Goal: Communication & Community: Answer question/provide support

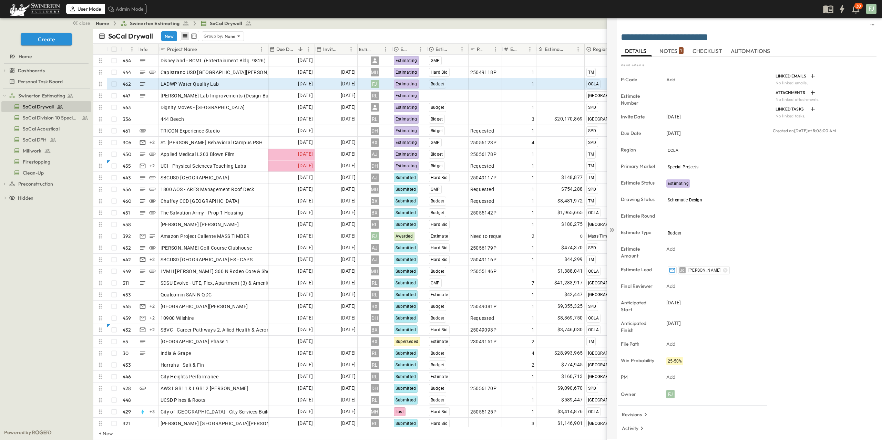
click at [612, 230] on div at bounding box center [612, 229] width 10 height 422
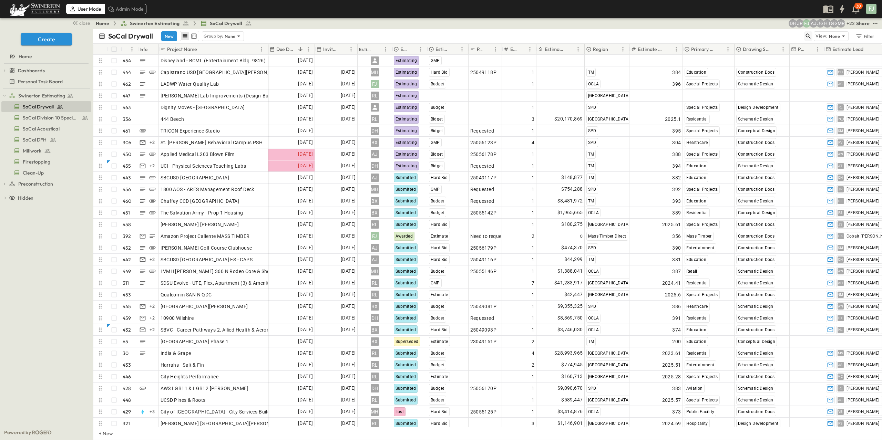
click at [811, 33] on icon "button" at bounding box center [808, 36] width 7 height 7
click at [796, 32] on input "text" at bounding box center [772, 36] width 48 height 10
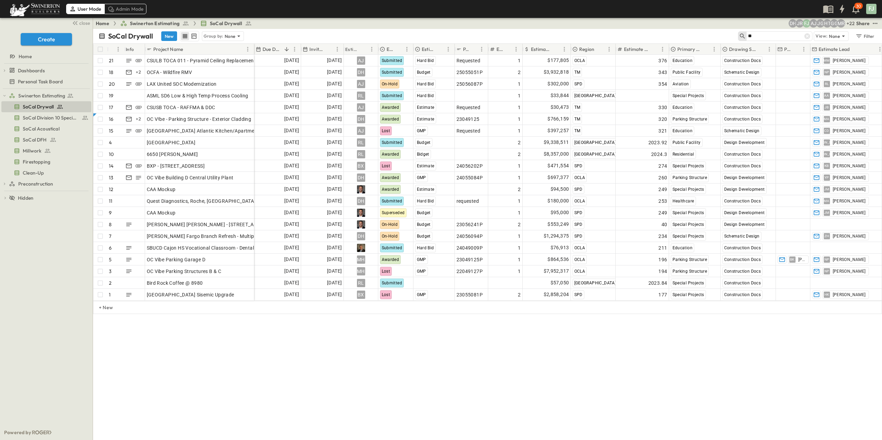
type input "*"
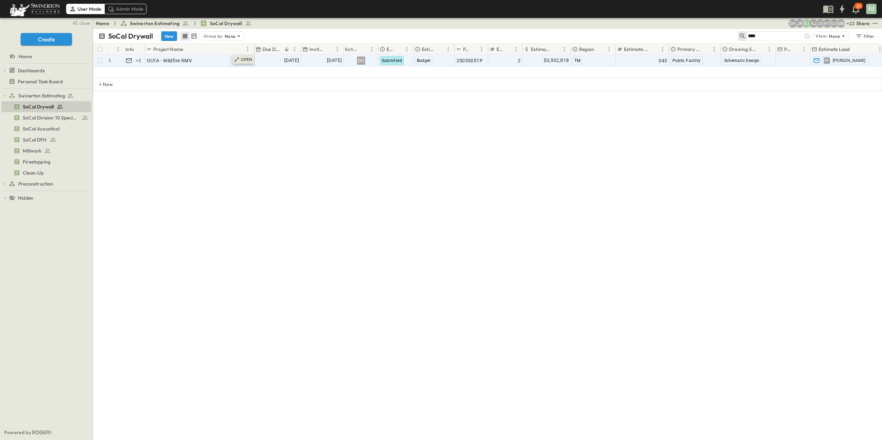
type input "****"
click at [239, 57] on icon at bounding box center [237, 60] width 6 height 6
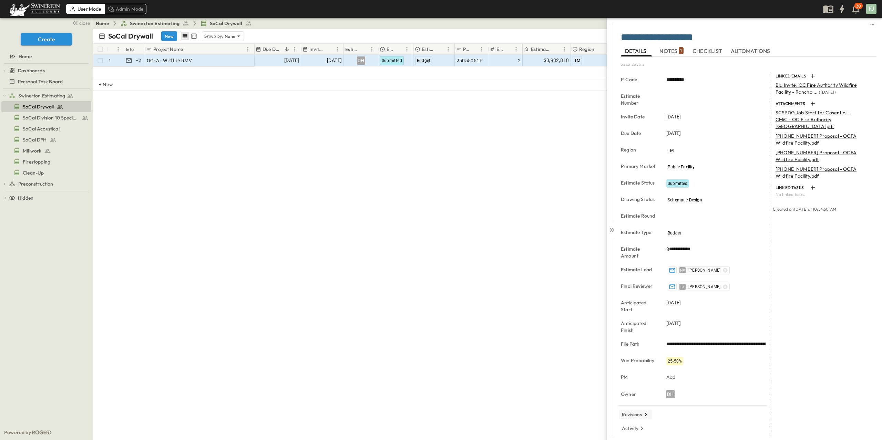
click at [635, 411] on p "Revisions" at bounding box center [632, 414] width 20 height 7
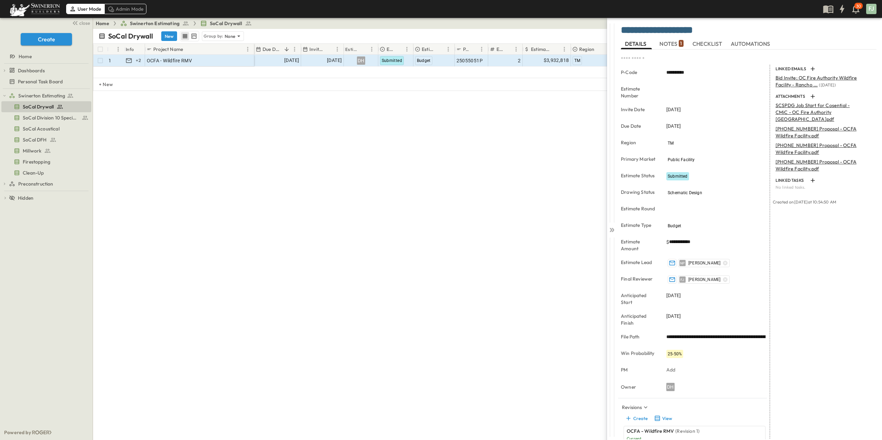
scroll to position [13, 0]
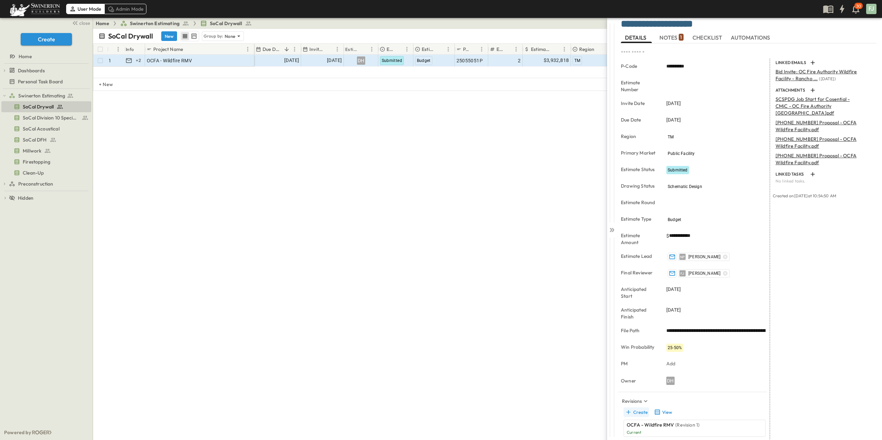
click at [637, 407] on button "Create" at bounding box center [635, 412] width 25 height 10
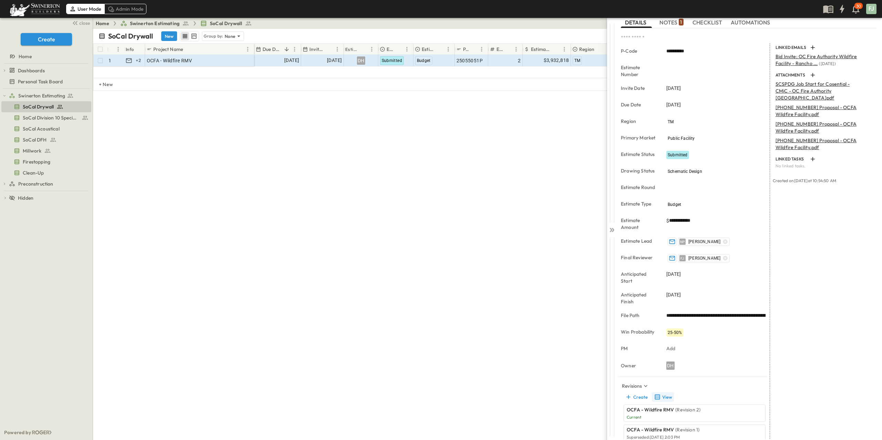
click at [659, 392] on button "View" at bounding box center [663, 397] width 22 height 10
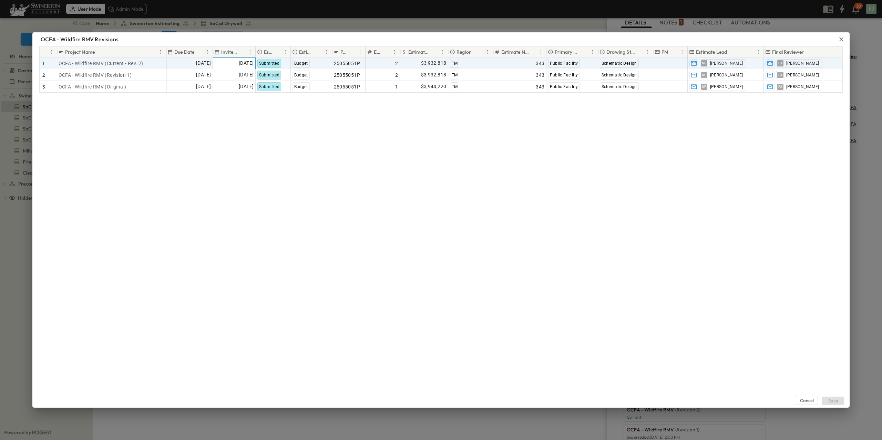
click at [239, 60] on span "[DATE]" at bounding box center [246, 63] width 15 height 8
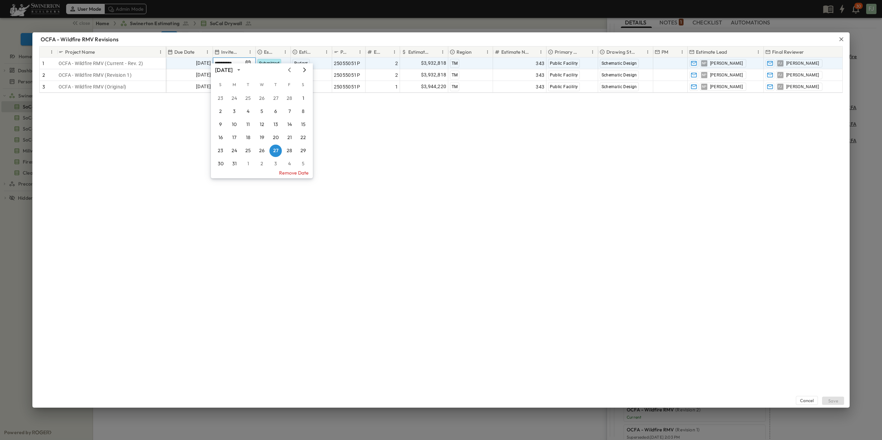
click at [305, 71] on icon "Next month" at bounding box center [304, 70] width 8 height 6
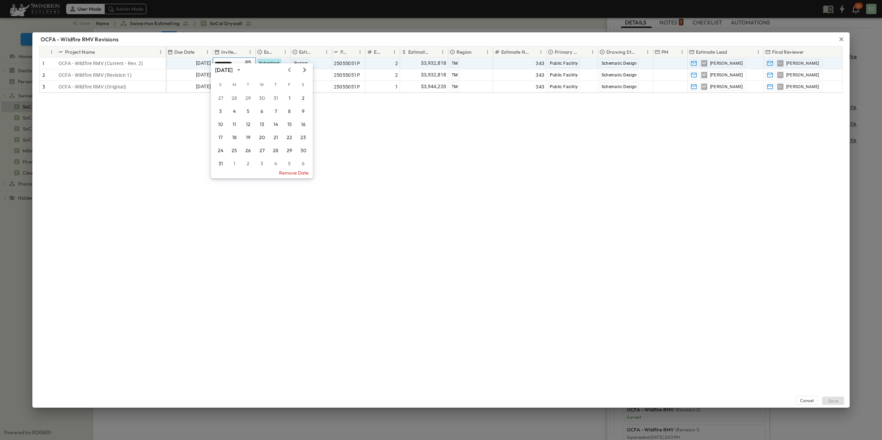
click at [305, 71] on icon "Next month" at bounding box center [304, 70] width 8 height 6
click at [273, 113] on button "9" at bounding box center [275, 111] width 12 height 12
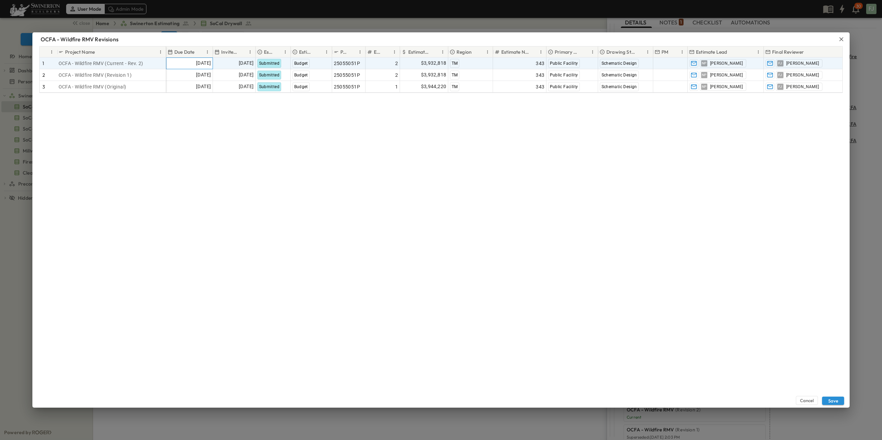
click at [196, 60] on span "[DATE]" at bounding box center [203, 63] width 15 height 8
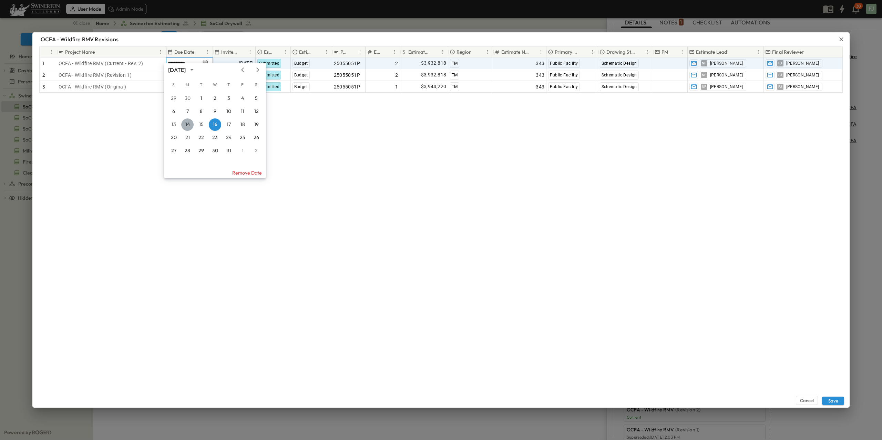
click at [187, 127] on button "14" at bounding box center [187, 124] width 12 height 12
click at [289, 154] on div "Cancel Save" at bounding box center [440, 250] width 817 height 315
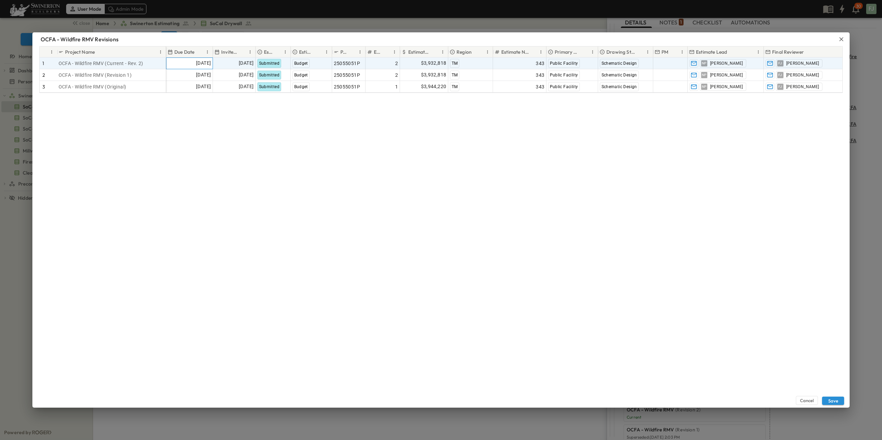
click at [196, 60] on span "[DATE]" at bounding box center [203, 63] width 15 height 8
click at [259, 70] on icon "Next month" at bounding box center [258, 70] width 8 height 6
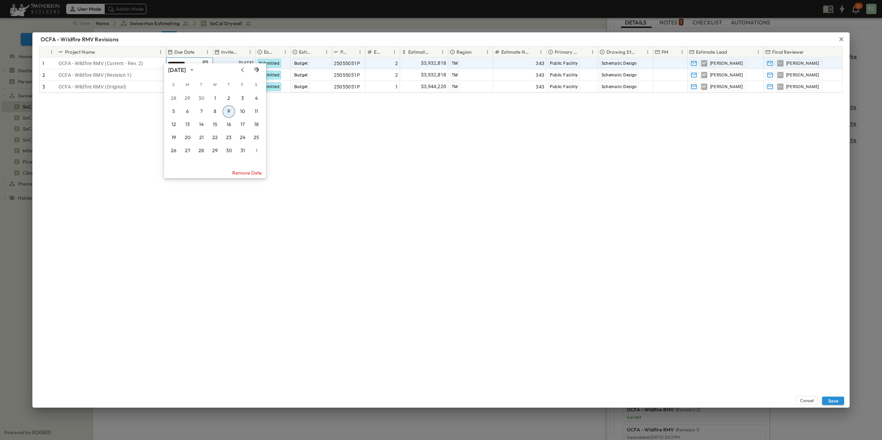
click at [259, 70] on icon "Next month" at bounding box center [258, 70] width 8 height 6
click at [247, 70] on icon "Previous month" at bounding box center [242, 70] width 8 height 6
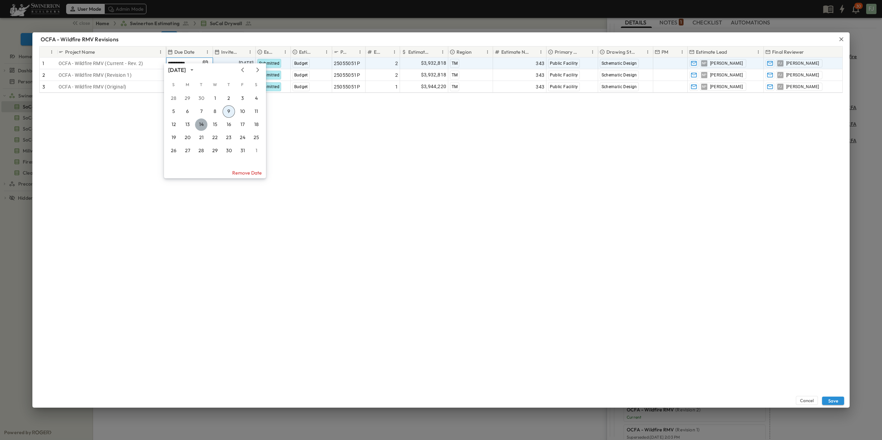
click at [199, 122] on button "14" at bounding box center [201, 124] width 12 height 12
click at [378, 174] on div "Cancel Save" at bounding box center [440, 250] width 817 height 315
click at [539, 182] on div "Cancel Save" at bounding box center [440, 250] width 817 height 315
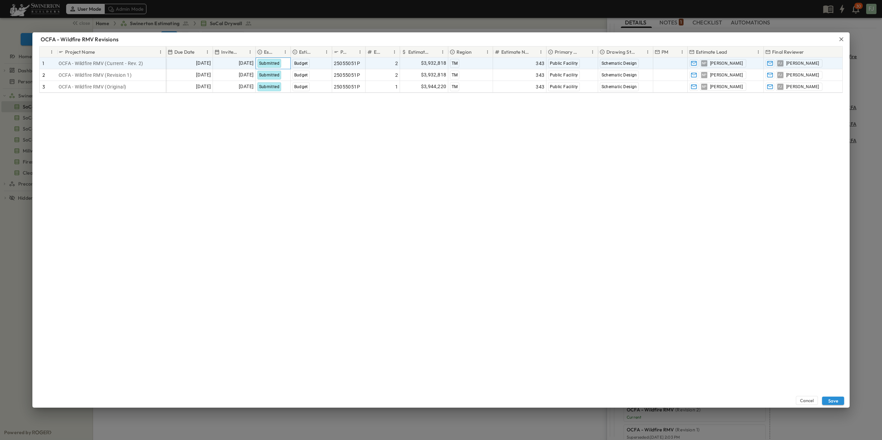
click at [282, 58] on div "Submitted" at bounding box center [273, 63] width 34 height 11
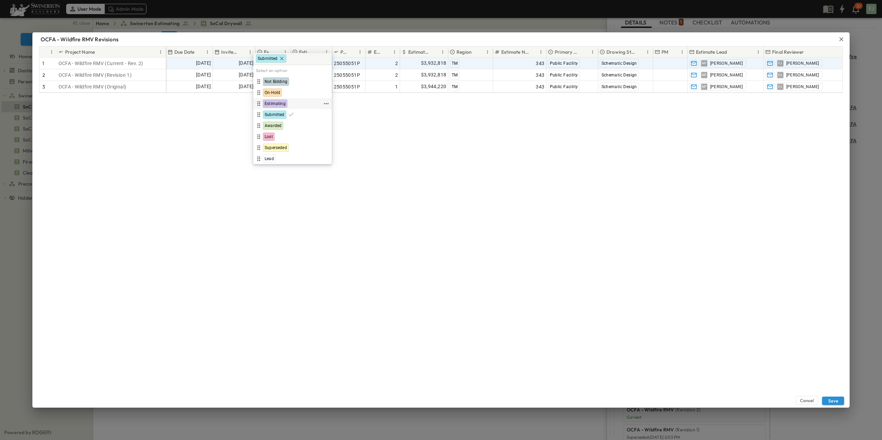
click at [282, 100] on div "Estimating" at bounding box center [289, 104] width 68 height 8
click at [492, 167] on div "Cancel Save" at bounding box center [440, 250] width 817 height 315
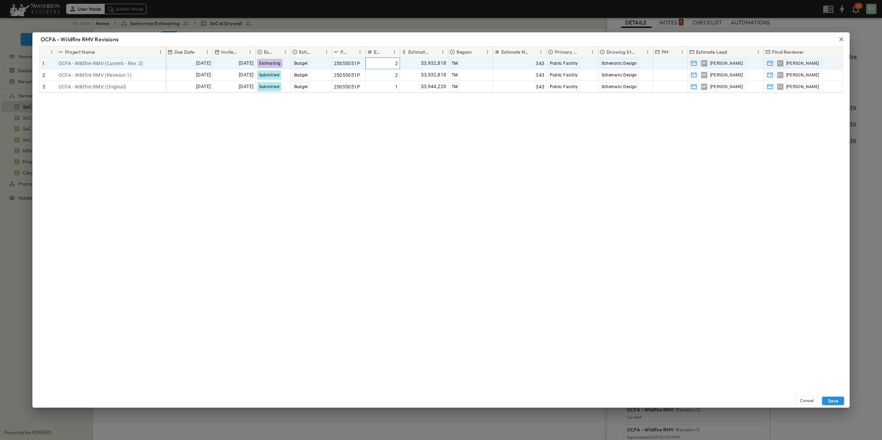
click at [384, 60] on div "2" at bounding box center [382, 64] width 31 height 10
click at [415, 61] on div "$3,932,818" at bounding box center [424, 63] width 48 height 11
click at [554, 214] on div "Cancel Save" at bounding box center [440, 250] width 817 height 315
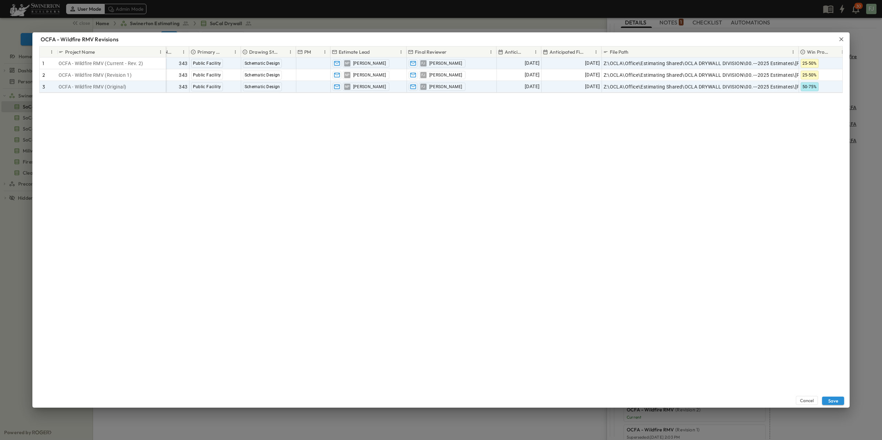
scroll to position [0, 357]
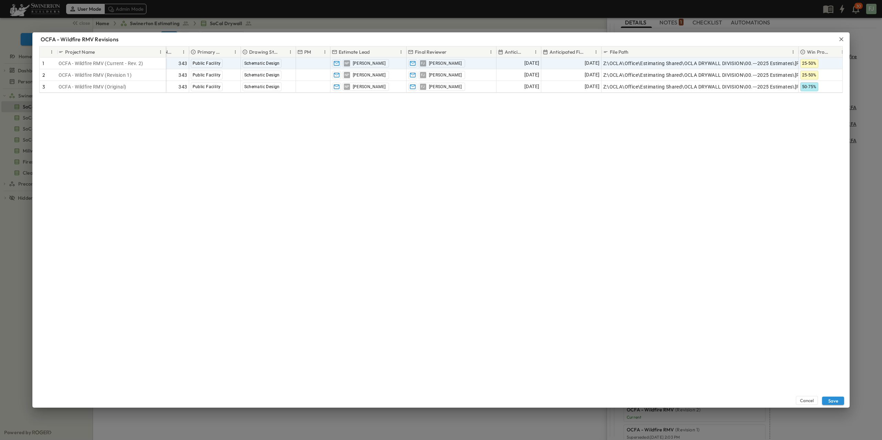
click at [718, 290] on div "Cancel Save" at bounding box center [440, 250] width 817 height 315
click at [835, 402] on button "Save" at bounding box center [833, 401] width 22 height 8
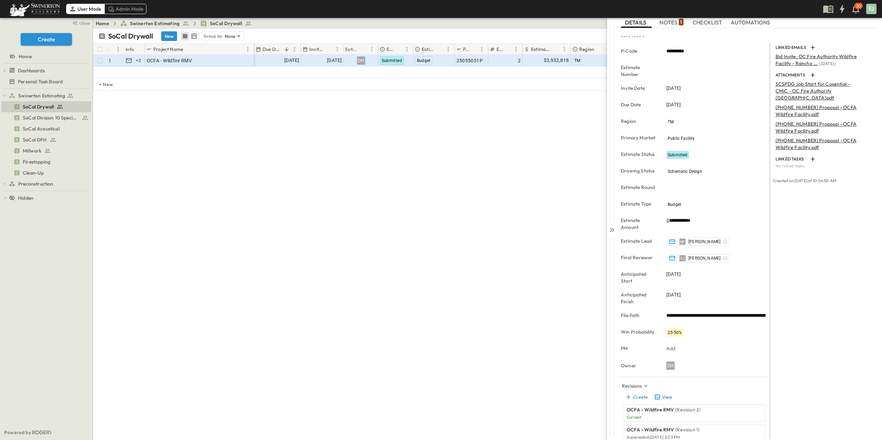
type input "*"
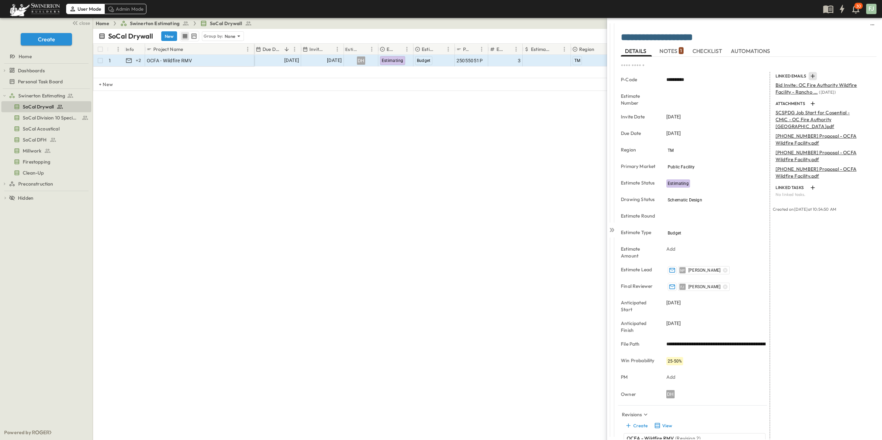
click at [809, 73] on icon "button" at bounding box center [812, 76] width 7 height 7
click at [837, 87] on p "Link Existing Email" at bounding box center [830, 88] width 46 height 7
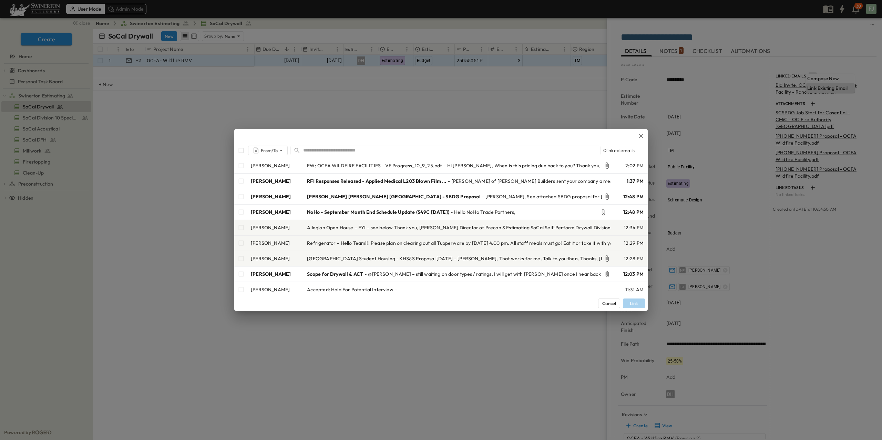
click at [352, 148] on input "text" at bounding box center [451, 150] width 297 height 10
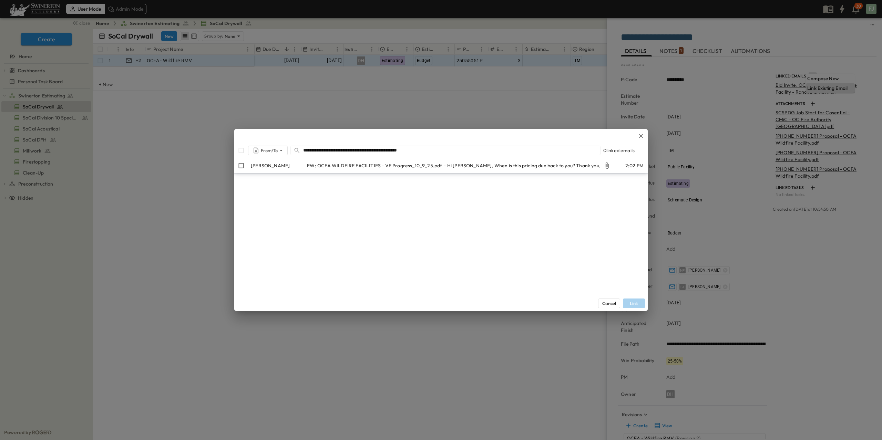
type input "**********"
click at [501, 164] on span "Hi [PERSON_NAME], When is this pricing due back to you? Thank you, [PERSON_NAME…" at bounding box center [707, 165] width 521 height 7
click at [636, 300] on button "Link" at bounding box center [634, 304] width 22 height 10
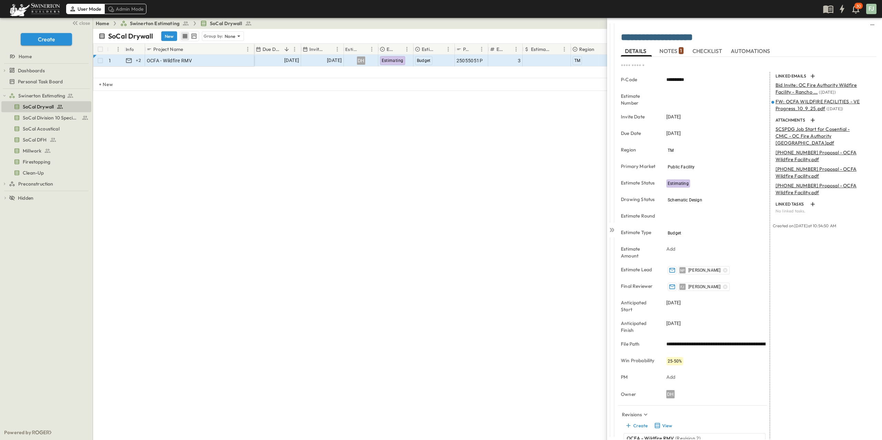
click at [828, 284] on div "LINKED EMAILS Bid Invite: OC Fire Authority Wildfire Facility - Rancho ... ( [D…" at bounding box center [823, 289] width 106 height 434
click at [810, 118] on icon "button" at bounding box center [812, 120] width 4 height 4
click at [824, 323] on div "LINKED EMAILS Bid Invite: OC Fire Authority Wildfire Facility - Rancho ... ( [D…" at bounding box center [823, 289] width 106 height 434
click at [804, 411] on div "LINKED EMAILS Bid Invite: OC Fire Authority Wildfire Facility - Rancho ... ( [D…" at bounding box center [823, 289] width 106 height 434
click at [843, 215] on p "OCFA WILDFIRE FACILITIES - VE Progress_10_9_25.pdf" at bounding box center [823, 222] width 97 height 14
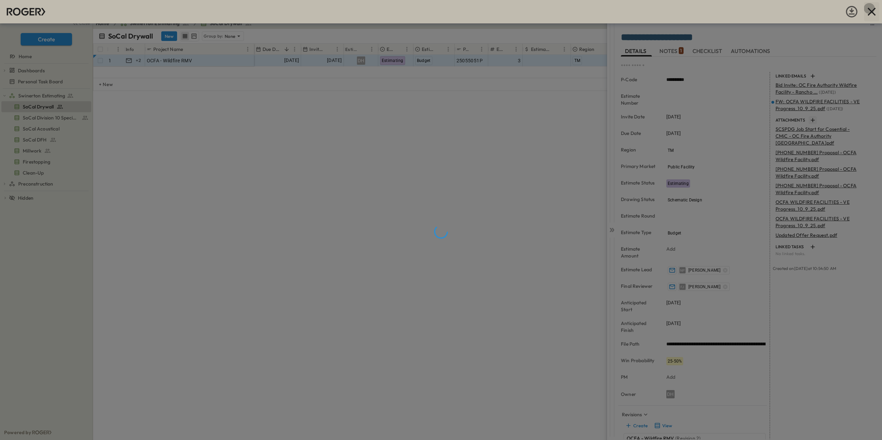
click at [875, 10] on icon "button" at bounding box center [871, 12] width 8 height 8
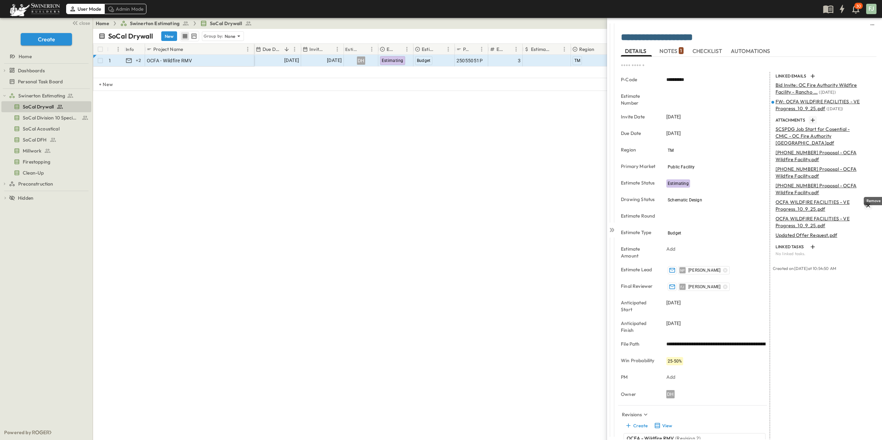
click at [871, 202] on icon "Remove" at bounding box center [868, 205] width 7 height 7
click at [861, 331] on div "LINKED EMAILS Bid Invite: OC Fire Authority Wildfire Facility - Rancho ... ( [D…" at bounding box center [823, 289] width 106 height 434
click at [799, 199] on p "OCFA WILDFIRE FACILITIES - VE Progress_10_9_25.pdf" at bounding box center [823, 206] width 97 height 14
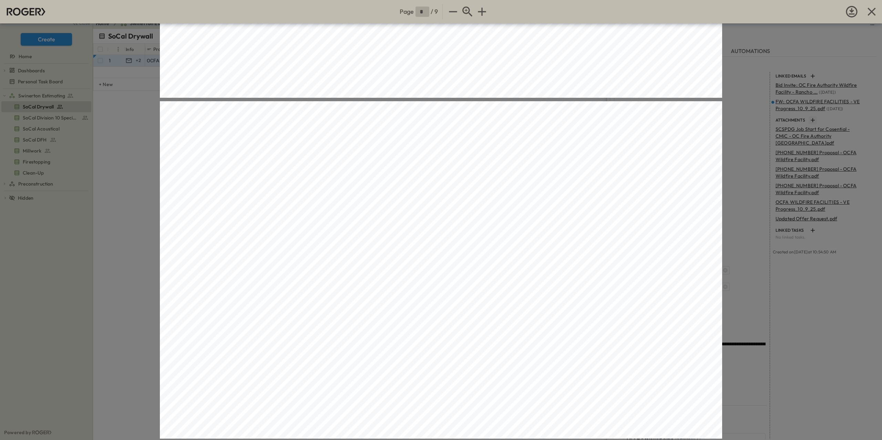
scroll to position [2827, 0]
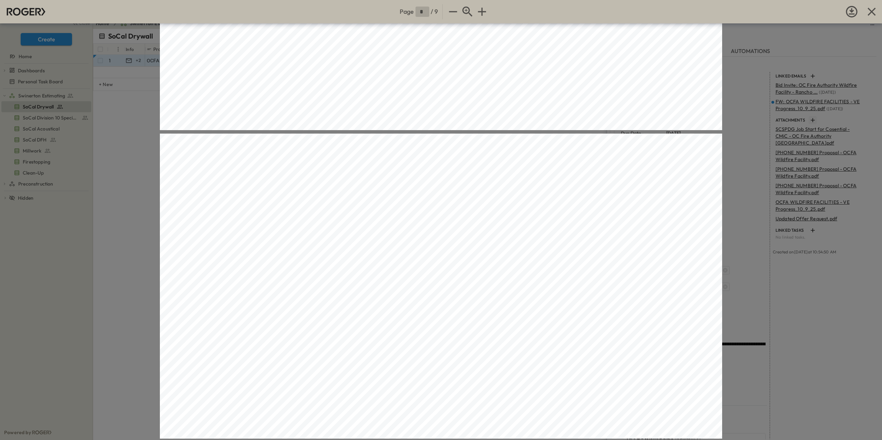
click at [544, 107] on span "BLDG E (SAW SHOPS) BLDG. E" at bounding box center [555, 108] width 139 height 8
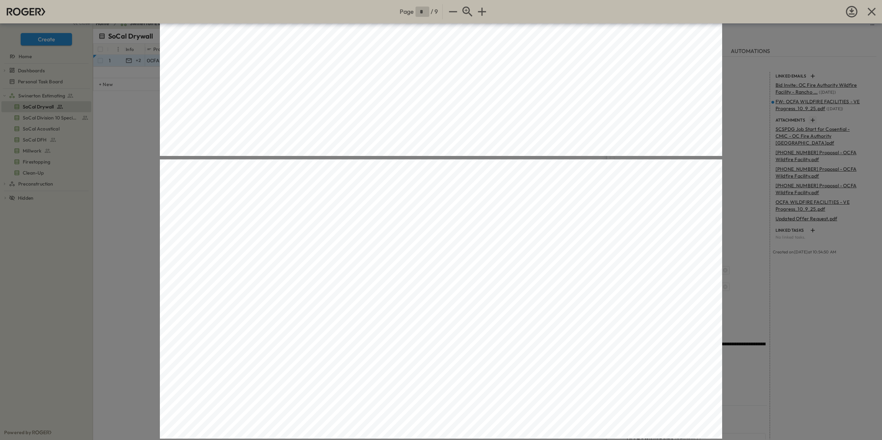
scroll to position [211, 0]
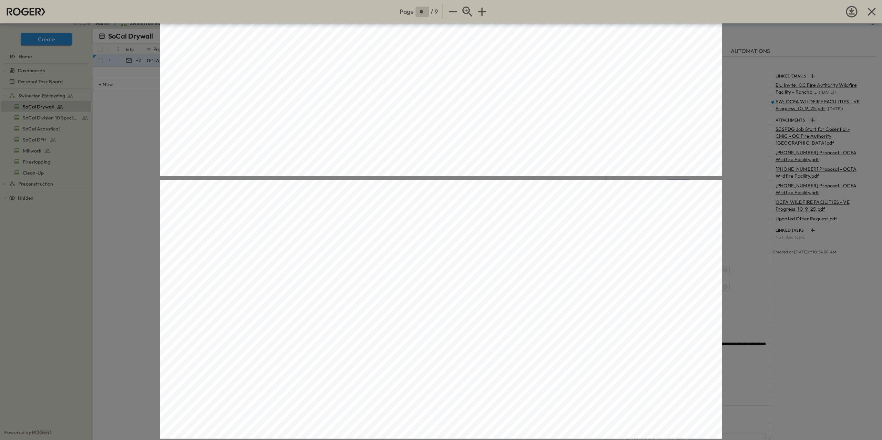
type input "*"
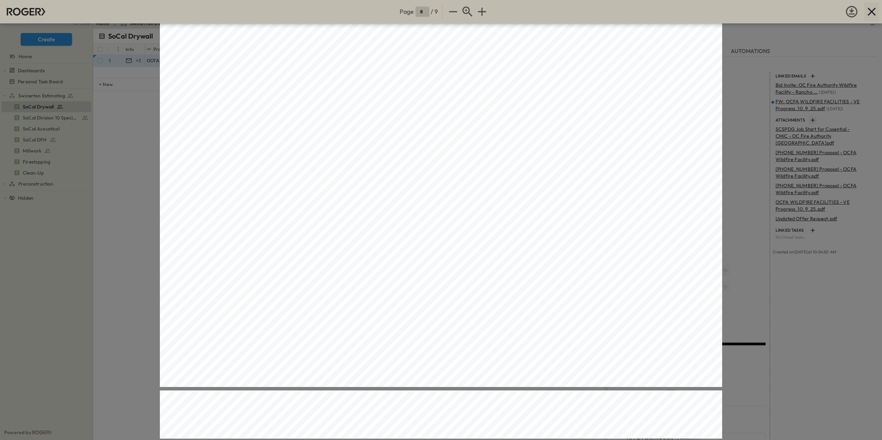
click at [878, 9] on icon "button" at bounding box center [872, 12] width 14 height 14
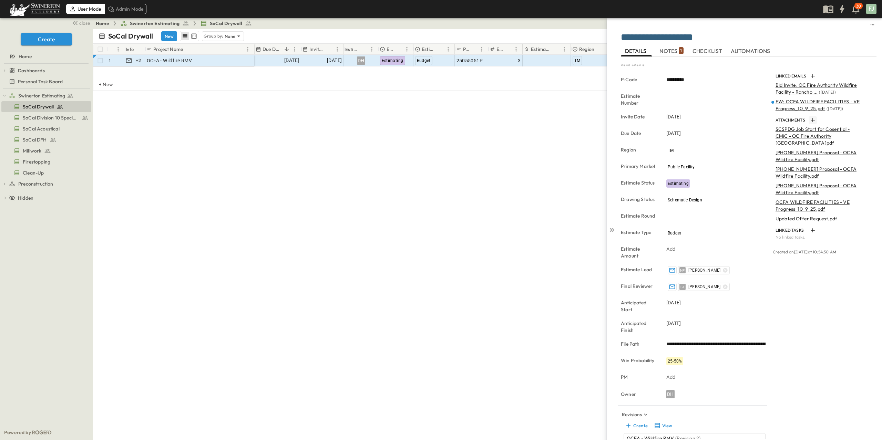
click at [382, 179] on div "SoCal Drywall New Group by: None **** View: None Filter # Info Project Name Due…" at bounding box center [487, 234] width 789 height 411
click at [611, 228] on icon at bounding box center [611, 230] width 7 height 7
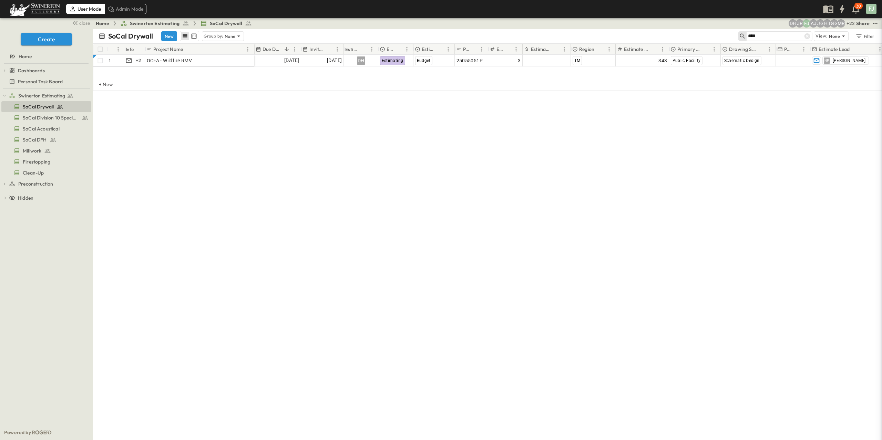
drag, startPoint x: 458, startPoint y: 216, endPoint x: 454, endPoint y: 215, distance: 3.9
click at [457, 216] on div "SoCal Drywall New Group by: None **** View: None Filter # Info Project Name Due…" at bounding box center [487, 234] width 789 height 411
click at [368, 270] on div "SoCal Drywall New Group by: None **** View: None Filter # Info Project Name Due…" at bounding box center [487, 234] width 789 height 411
